Goal: Communication & Community: Answer question/provide support

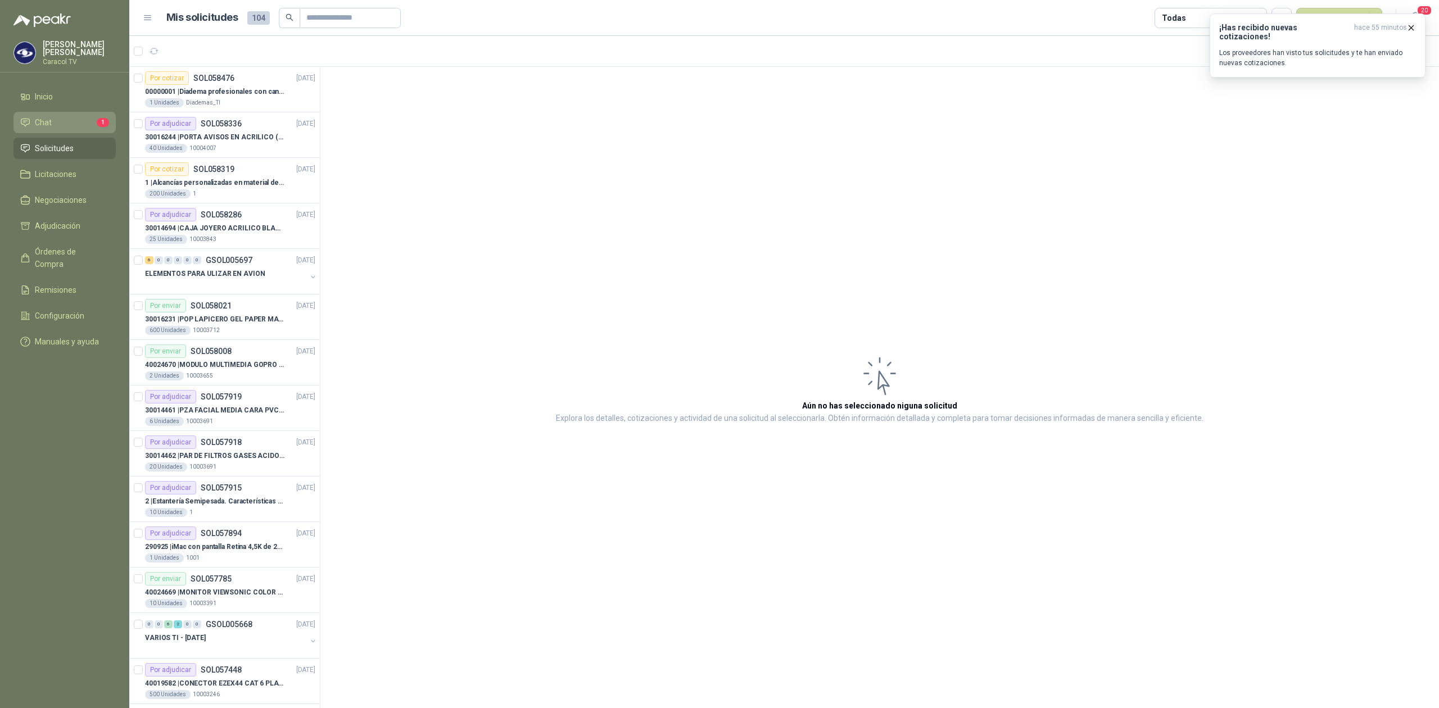
click at [65, 118] on li "Chat 1" at bounding box center [64, 122] width 89 height 12
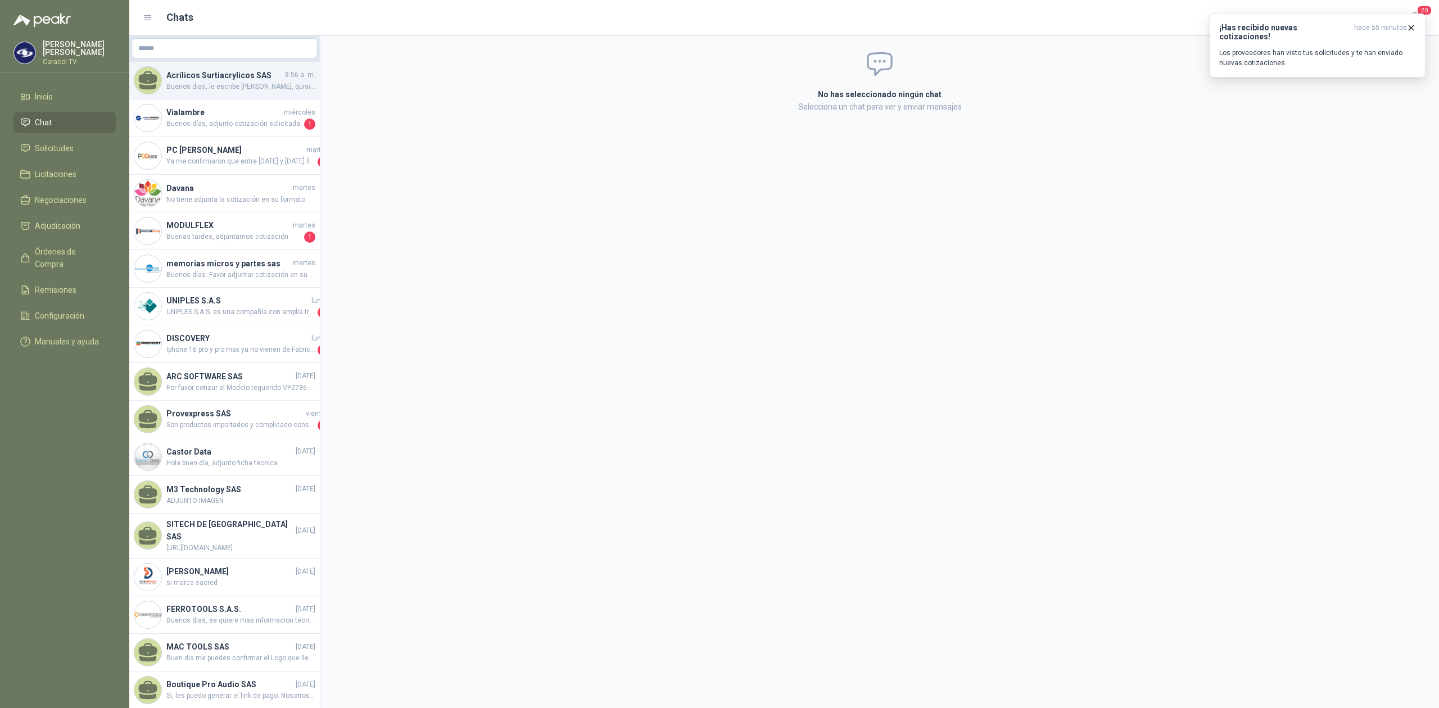
click at [228, 73] on h4 "Acrílicos Surtiacrylicos SAS" at bounding box center [224, 75] width 116 height 12
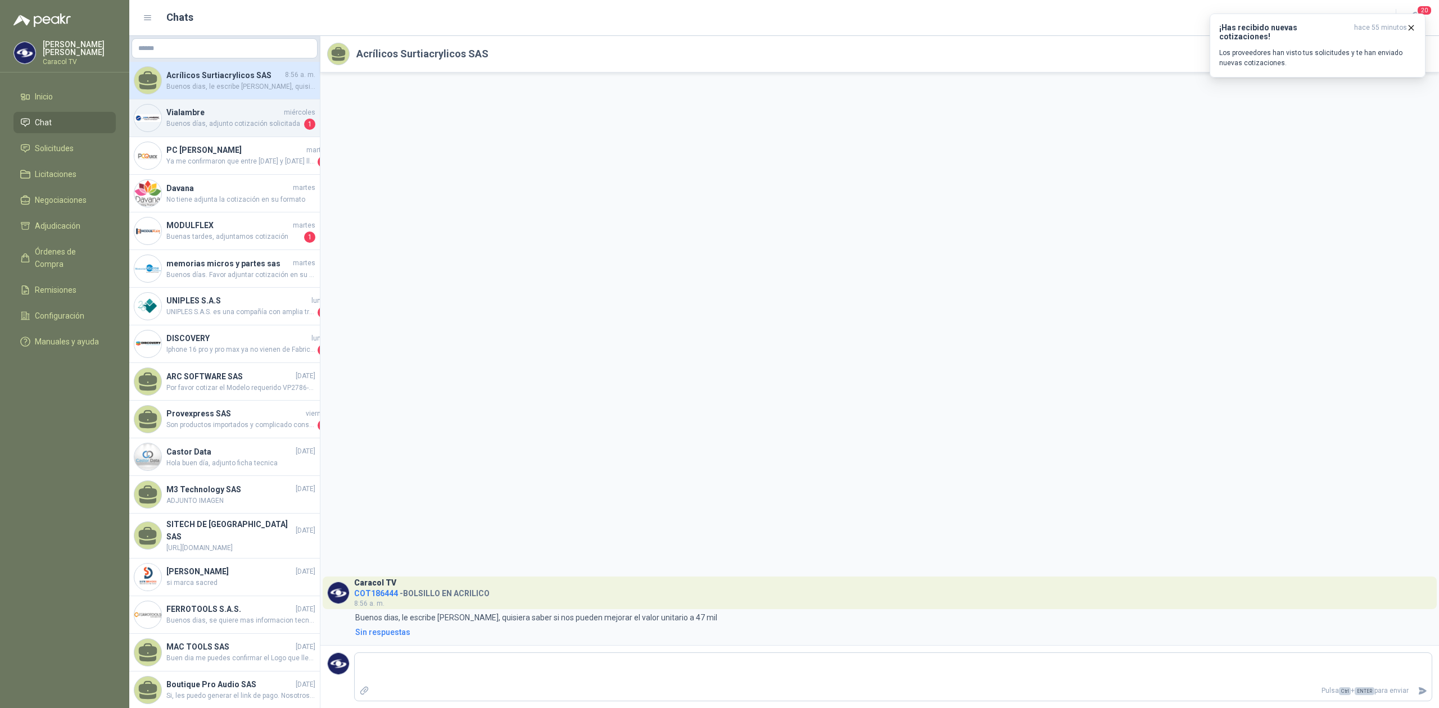
click at [225, 119] on span "Buenos días, adjunto cotización solicitada" at bounding box center [233, 124] width 135 height 11
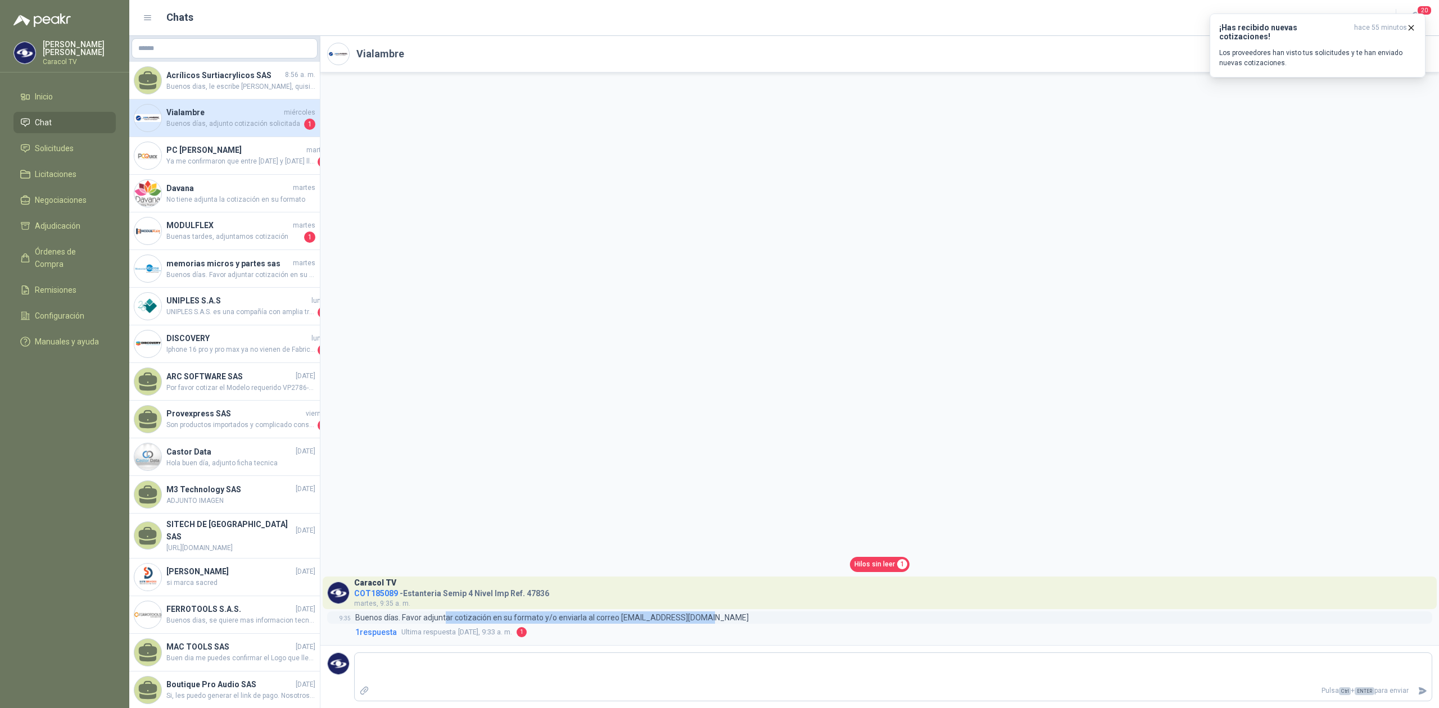
drag, startPoint x: 444, startPoint y: 619, endPoint x: 697, endPoint y: 621, distance: 253.4
click at [697, 621] on p "Buenos días. Favor adjuntar cotización en su formato y/o enviarla al correo [EM…" at bounding box center [551, 617] width 393 height 12
click at [421, 662] on textarea at bounding box center [893, 668] width 1077 height 26
click at [223, 146] on h4 "PC [PERSON_NAME]" at bounding box center [235, 150] width 138 height 12
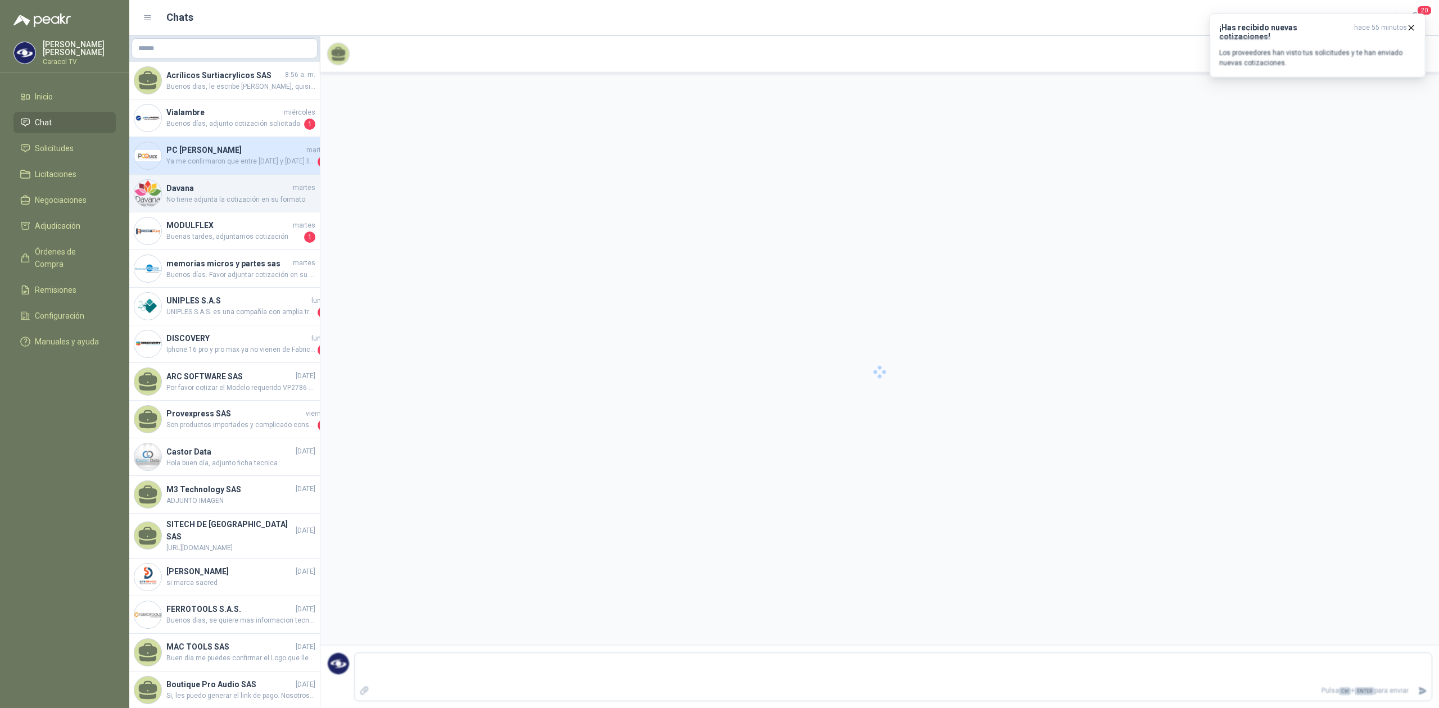
scroll to position [33, 0]
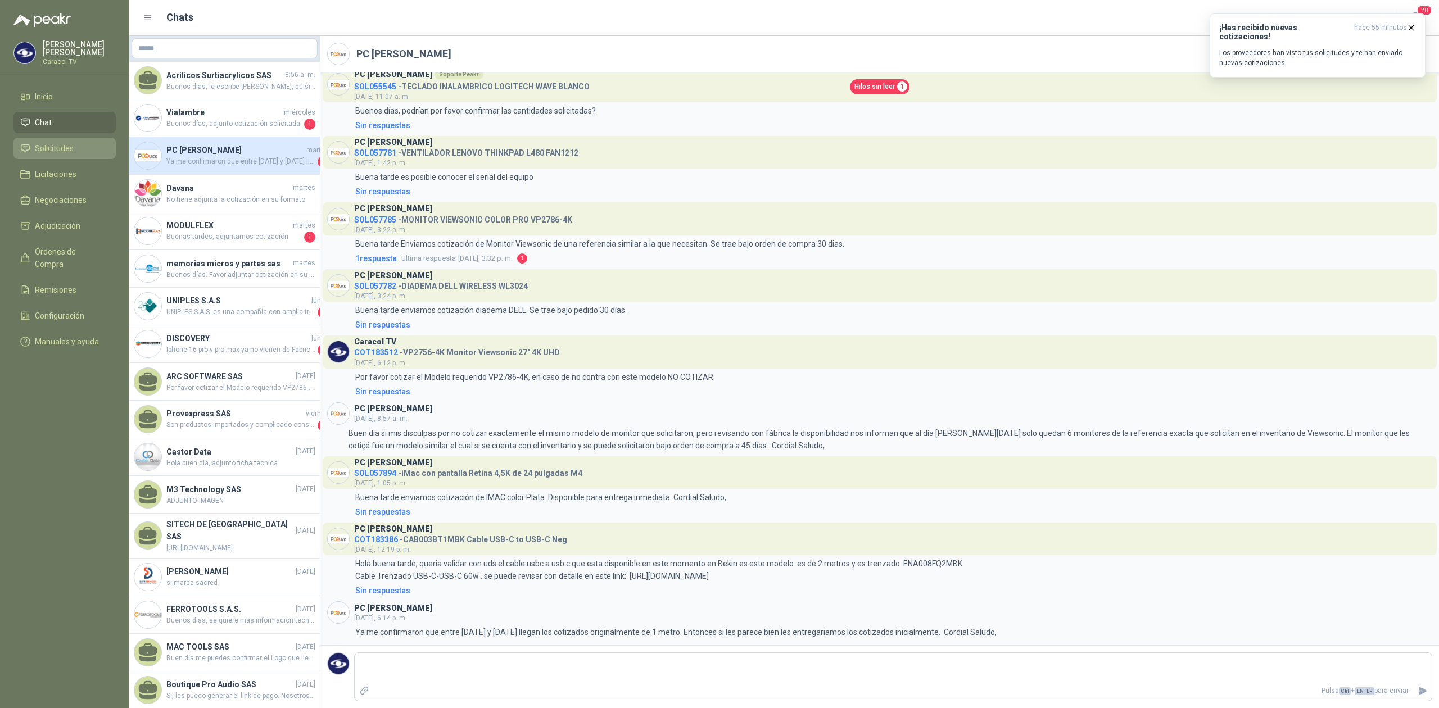
click at [52, 153] on span "Solicitudes" at bounding box center [54, 148] width 39 height 12
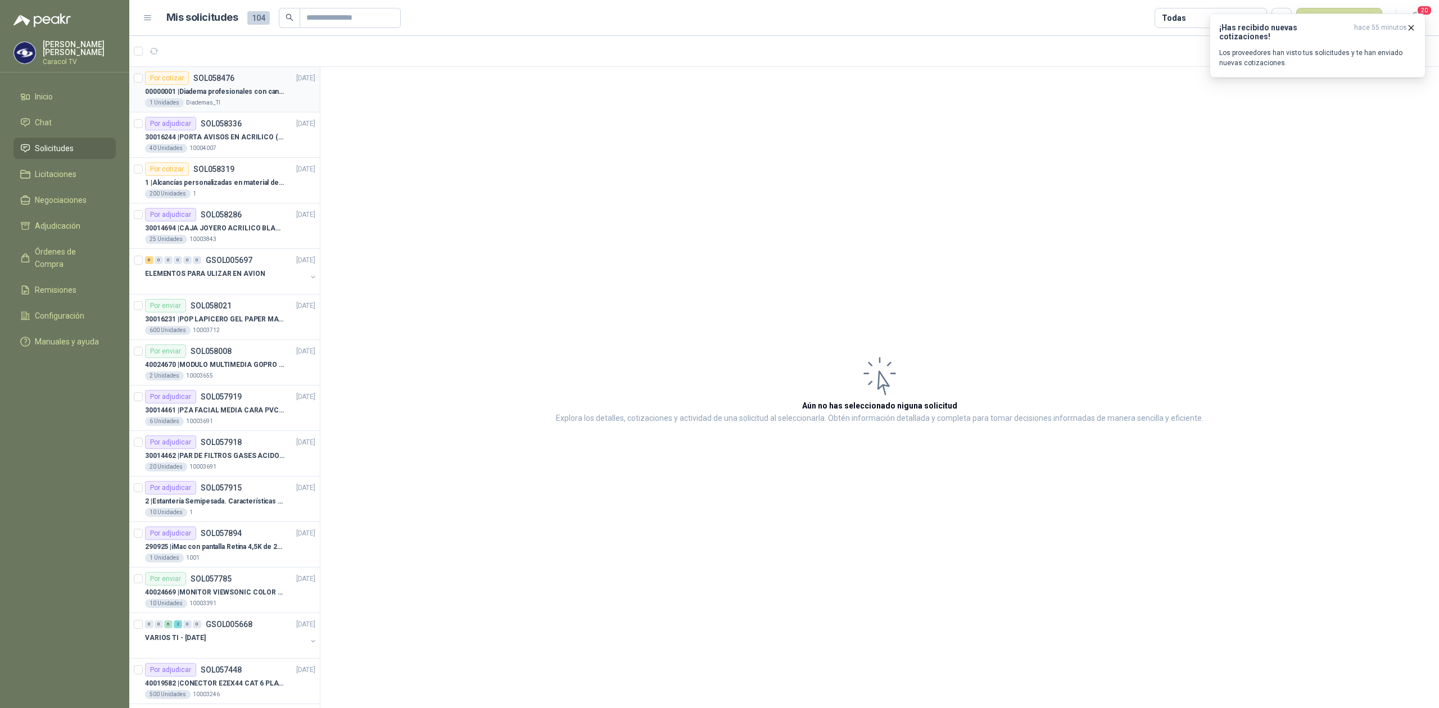
click at [251, 111] on article "Por cotizar SOL058476 [DATE] 00000001 | Diadema profesionales con cancelación d…" at bounding box center [224, 90] width 190 height 46
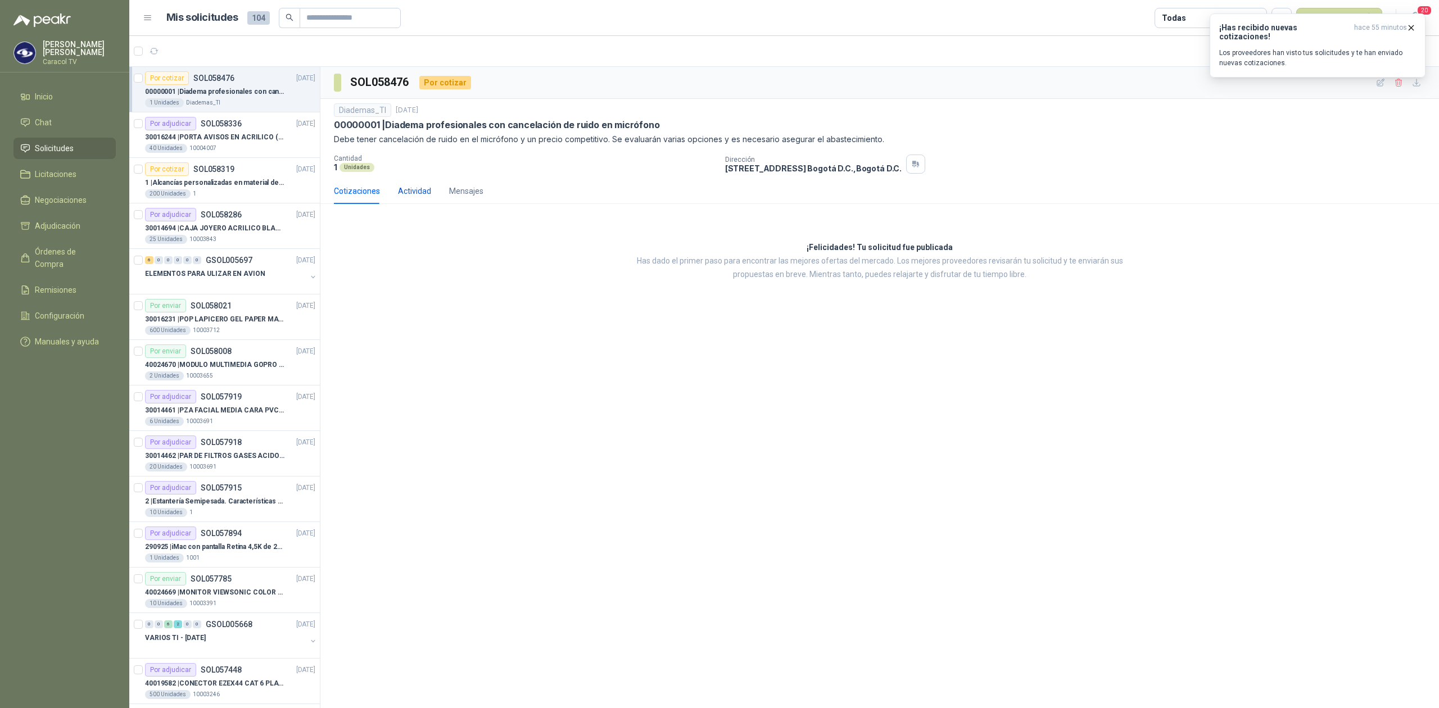
click at [419, 193] on div "Actividad" at bounding box center [414, 191] width 33 height 12
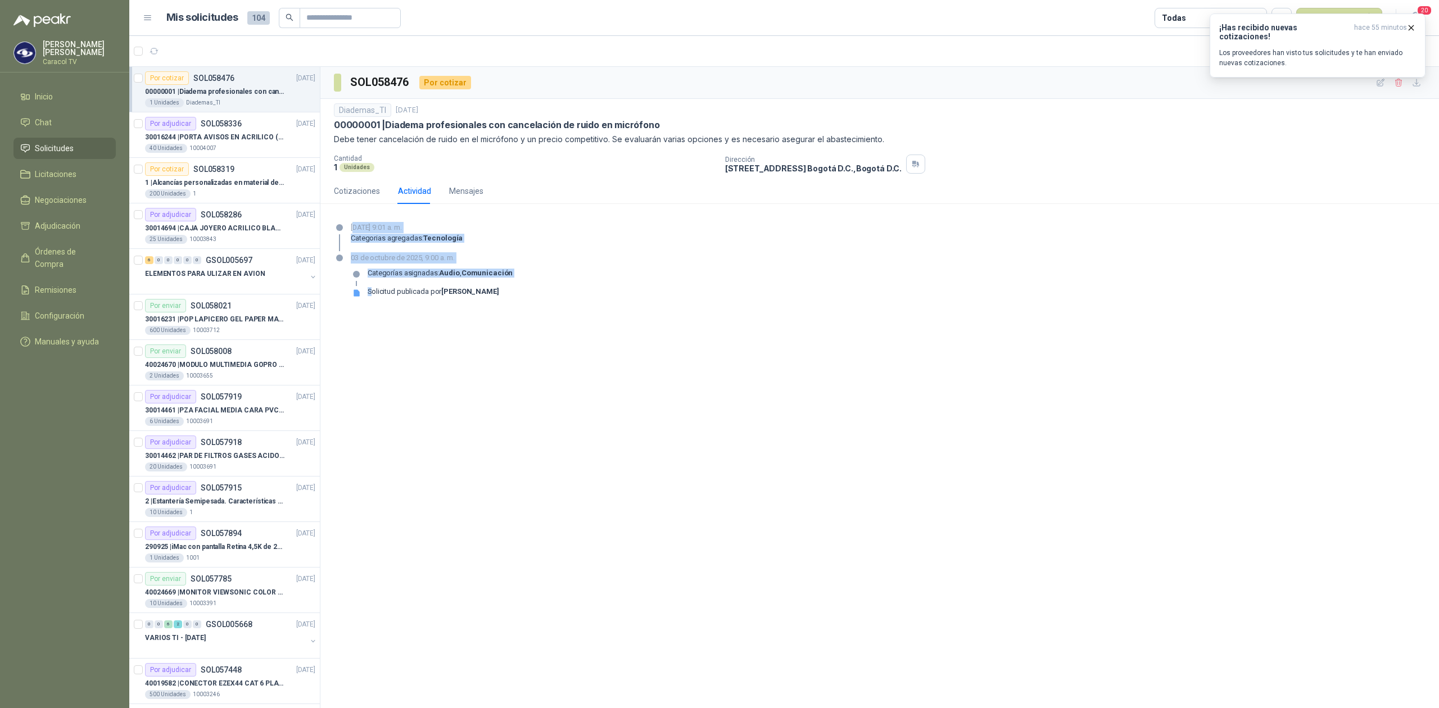
drag, startPoint x: 355, startPoint y: 230, endPoint x: 371, endPoint y: 317, distance: 88.5
click at [371, 317] on div "SOL058476 Por cotizar Diademas_TI [DATE] 00000001 | Diadema profesionales con c…" at bounding box center [879, 389] width 1118 height 645
click at [524, 392] on div "SOL058476 Por cotizar Diademas_TI [DATE] 00000001 | Diadema profesionales con c…" at bounding box center [879, 389] width 1118 height 645
click at [26, 50] on img at bounding box center [24, 52] width 21 height 21
click at [44, 97] on span "Inicio" at bounding box center [44, 96] width 18 height 12
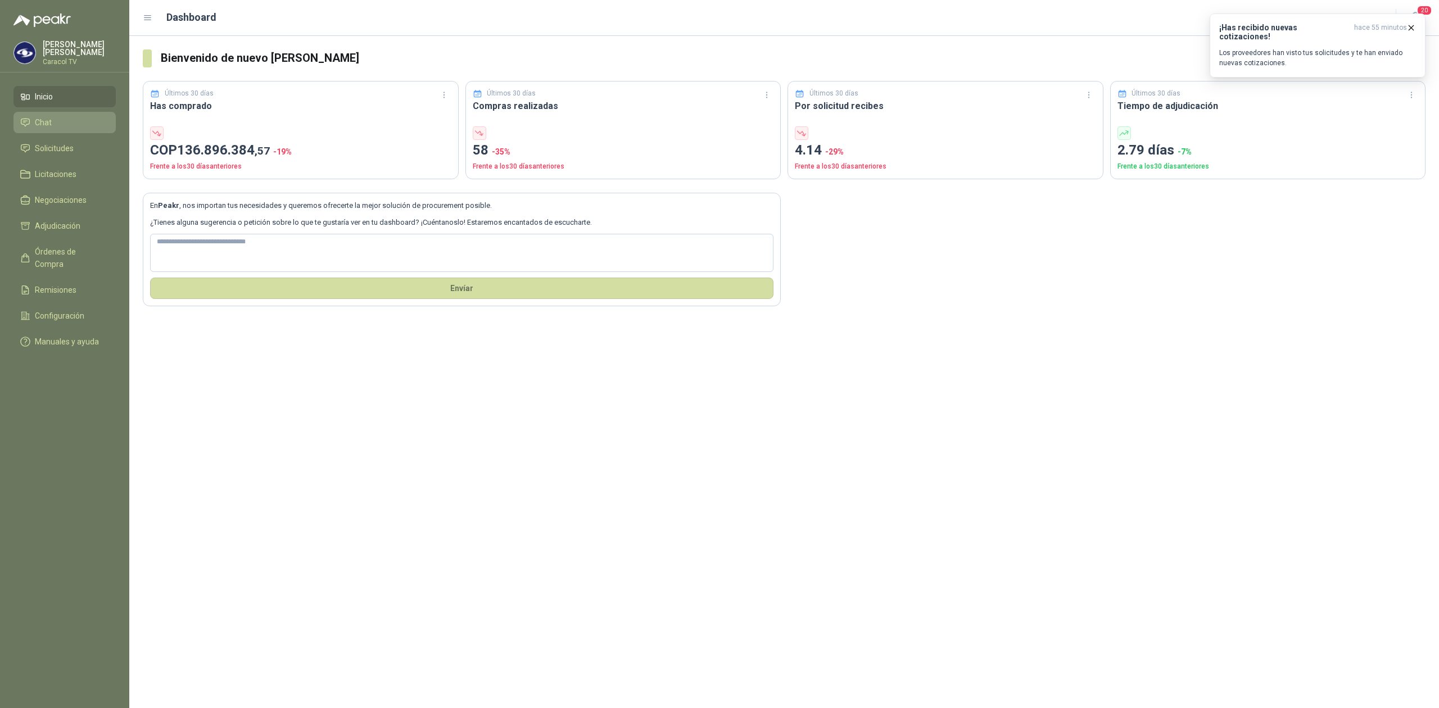
click at [39, 123] on span "Chat" at bounding box center [43, 122] width 17 height 12
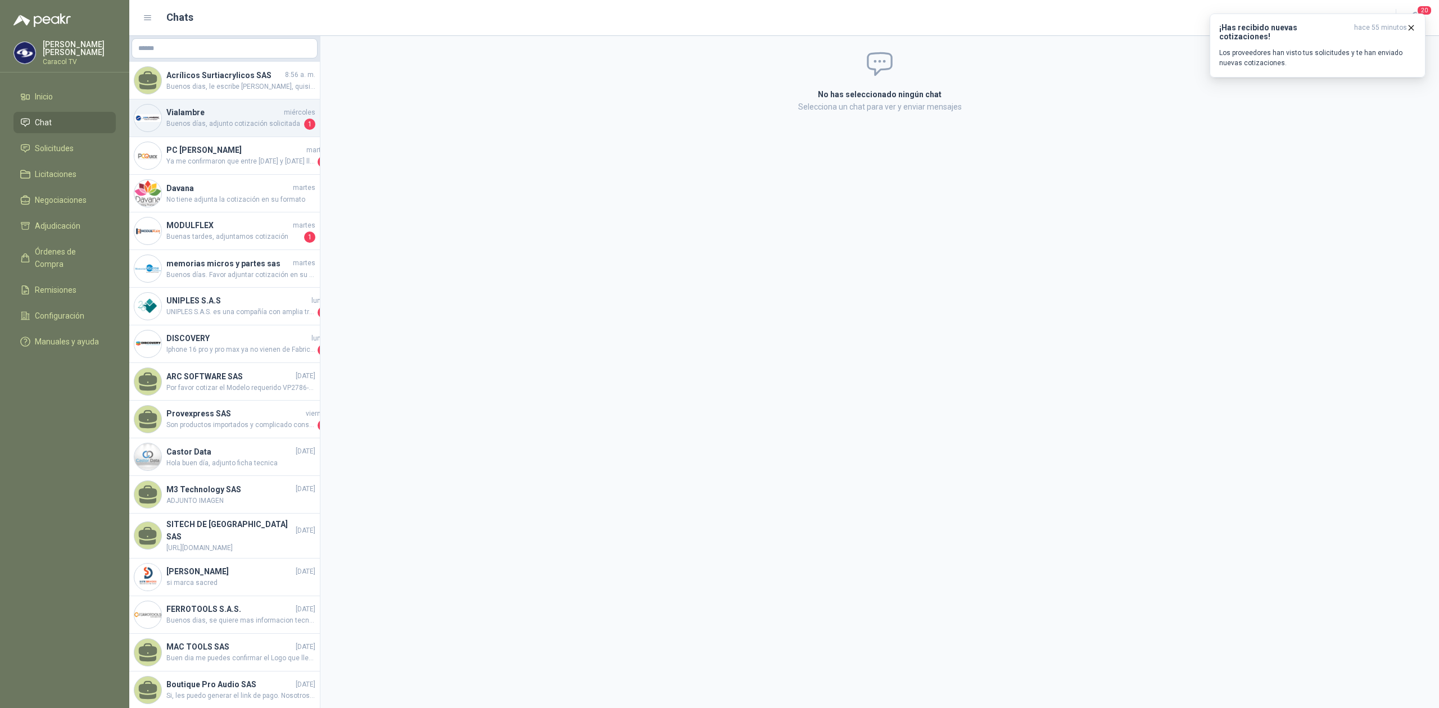
click at [199, 108] on h4 "Vialambre" at bounding box center [223, 112] width 115 height 12
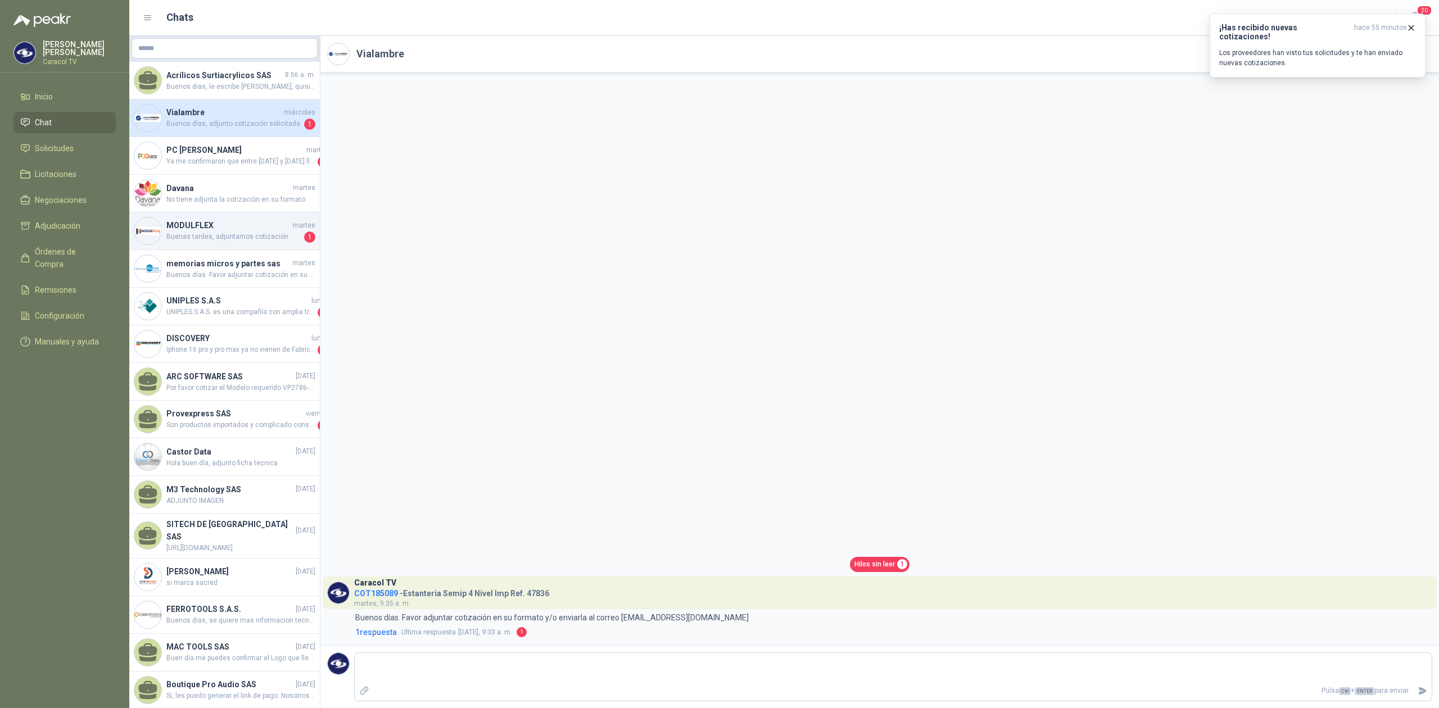
click at [215, 228] on h4 "MODULFLEX" at bounding box center [228, 225] width 124 height 12
